Goal: Navigation & Orientation: Find specific page/section

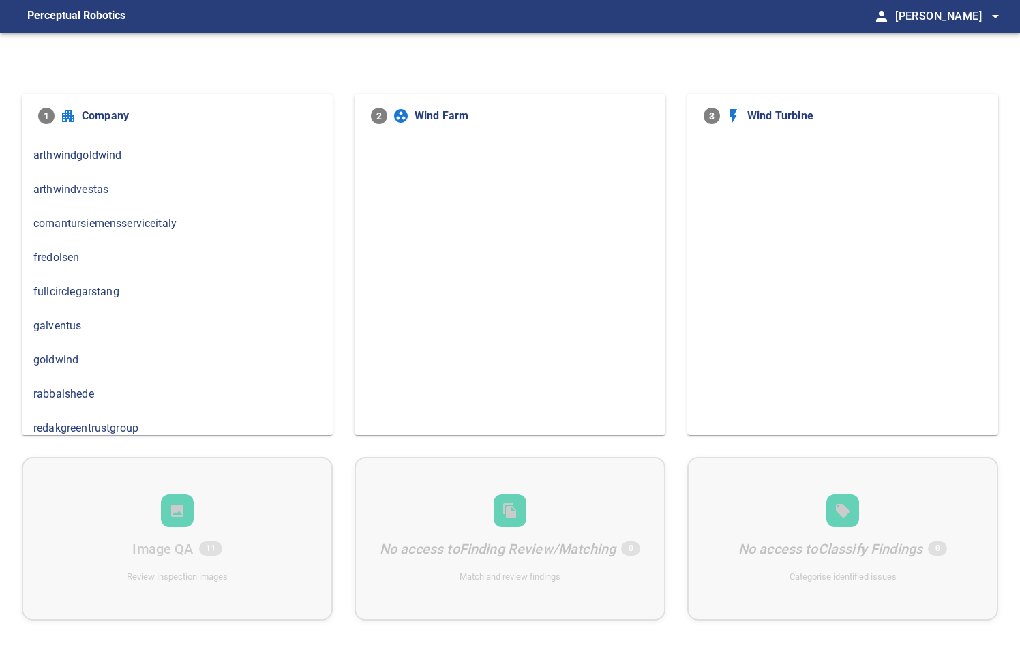
click at [169, 425] on span "redakgreentrustgroup" at bounding box center [177, 428] width 288 height 16
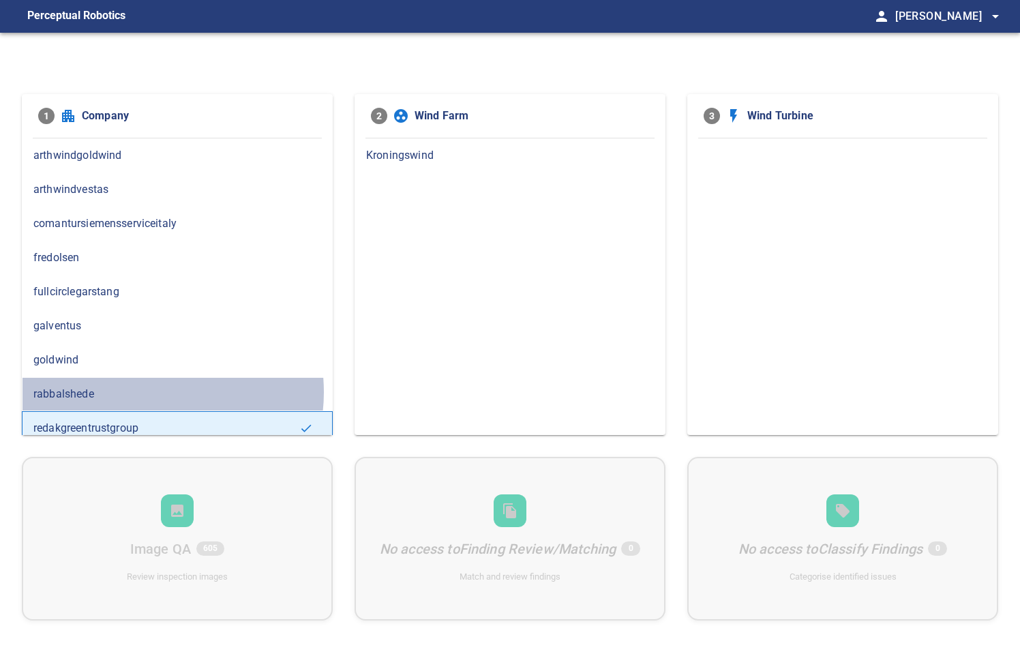
click at [150, 390] on span "rabbalshede" at bounding box center [177, 394] width 288 height 16
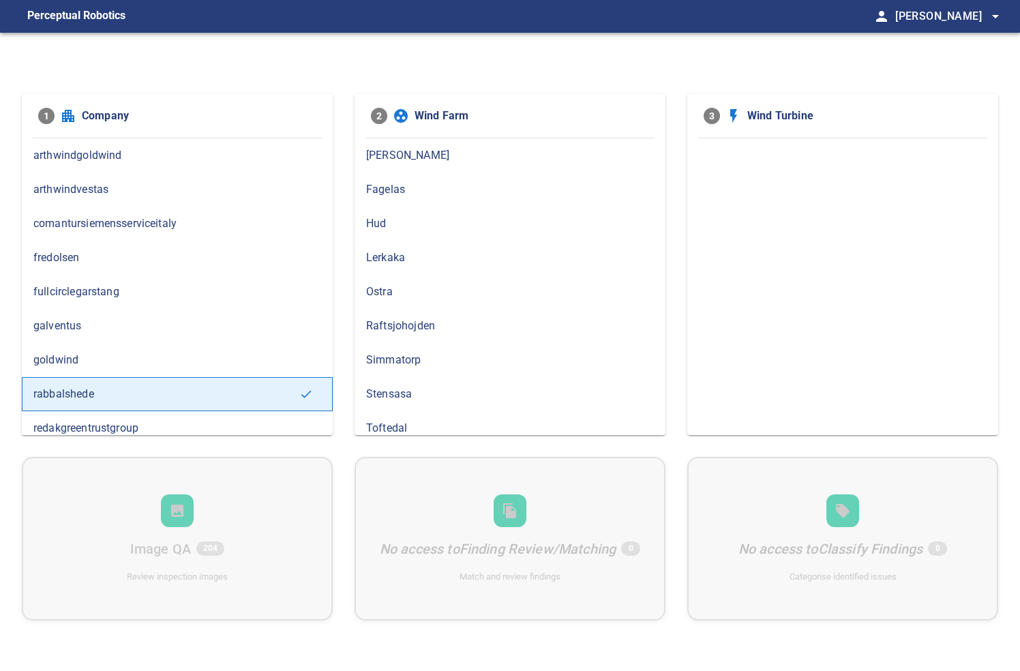
click at [115, 158] on span "arthwindgoldwind" at bounding box center [177, 155] width 288 height 16
